Goal: Information Seeking & Learning: Learn about a topic

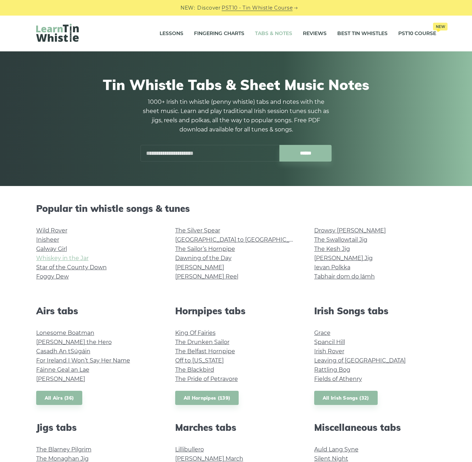
click at [70, 258] on link "Whiskey in the Jar" at bounding box center [62, 258] width 52 height 7
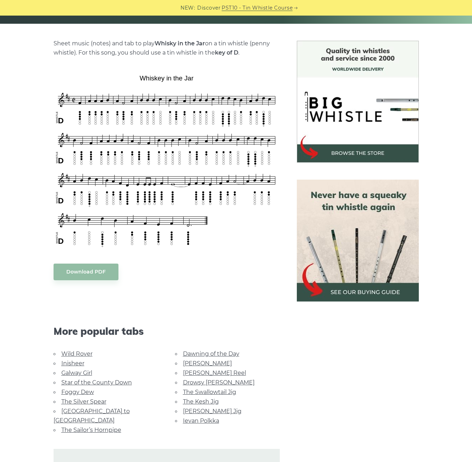
scroll to position [248, 0]
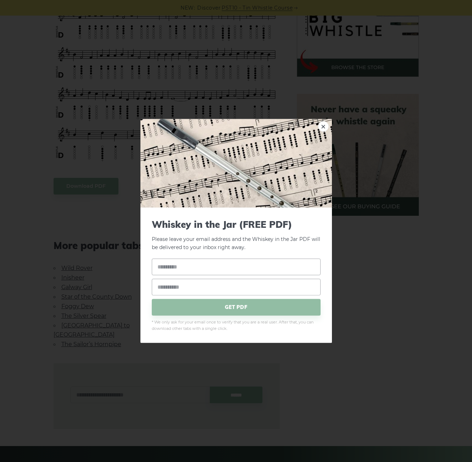
click at [26, 271] on div "× Whiskey in the Jar (FREE PDF) Please leave your email address and the Whiskey…" at bounding box center [236, 231] width 472 height 462
click at [67, 267] on div "× Whiskey in the Jar (FREE PDF) Please leave your email address and the Whiskey…" at bounding box center [236, 231] width 472 height 462
click at [325, 124] on link "×" at bounding box center [323, 126] width 11 height 11
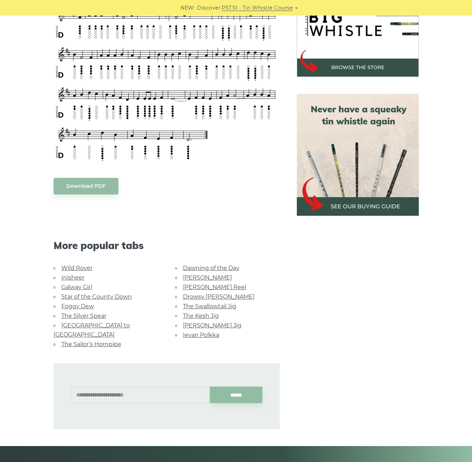
click at [72, 274] on li "Inisheer" at bounding box center [105, 278] width 105 height 10
click at [75, 268] on link "Wild Rover" at bounding box center [76, 268] width 31 height 7
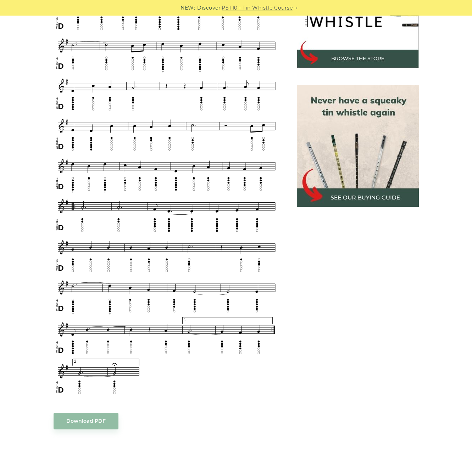
scroll to position [248, 0]
